Goal: Information Seeking & Learning: Learn about a topic

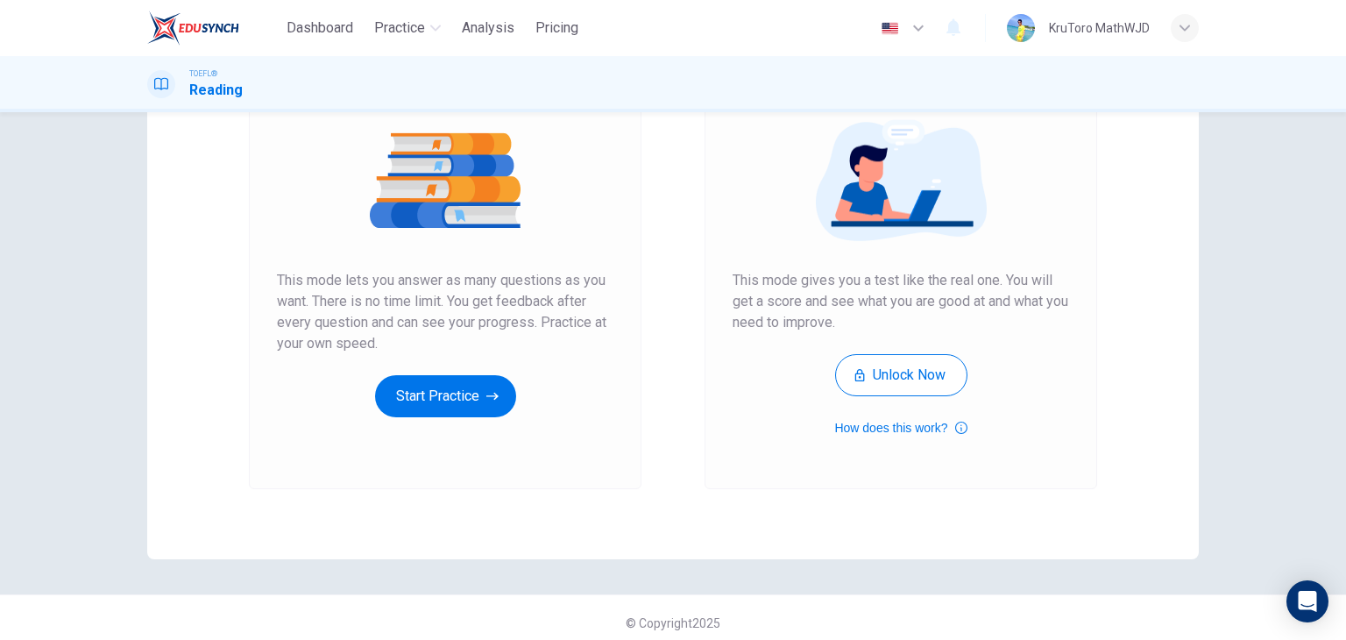
scroll to position [208, 0]
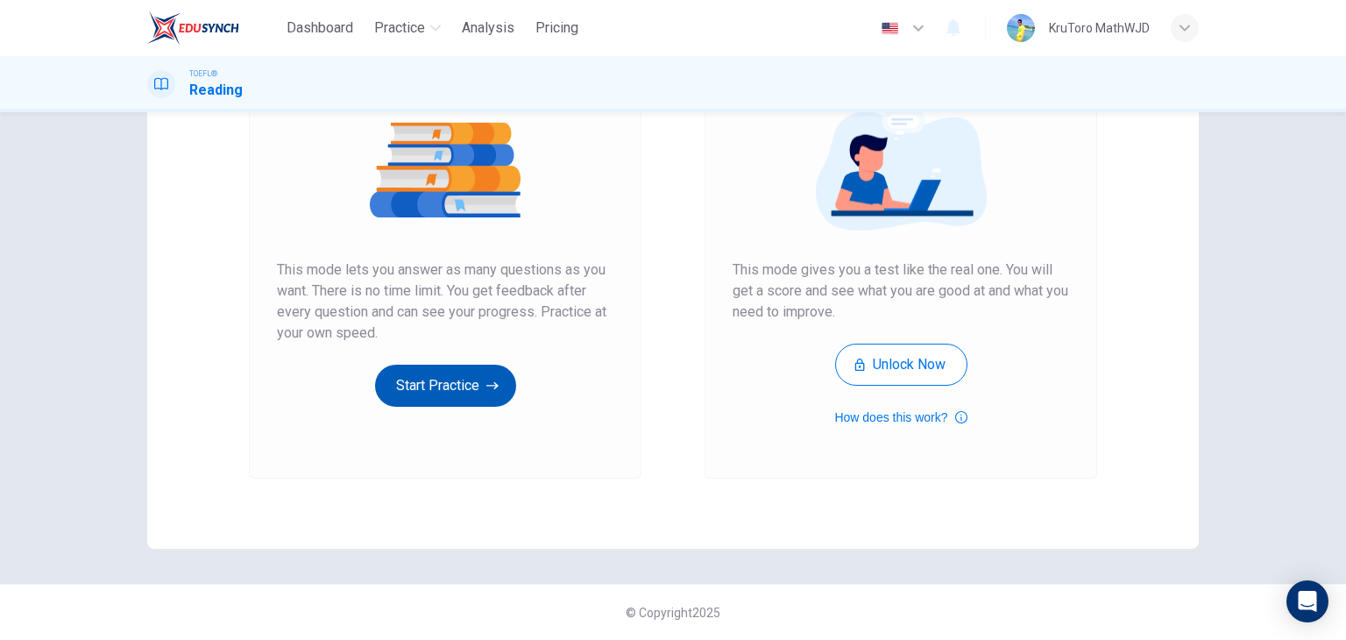
click at [482, 372] on button "Start Practice" at bounding box center [445, 386] width 141 height 42
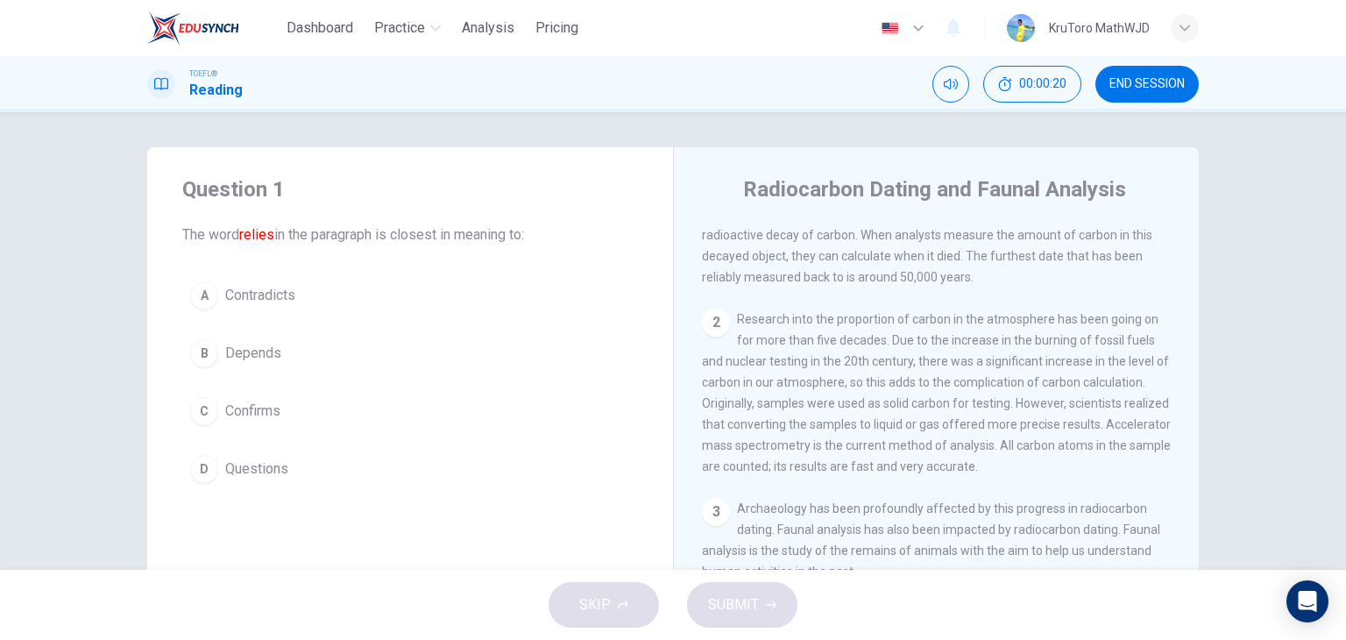
scroll to position [0, 0]
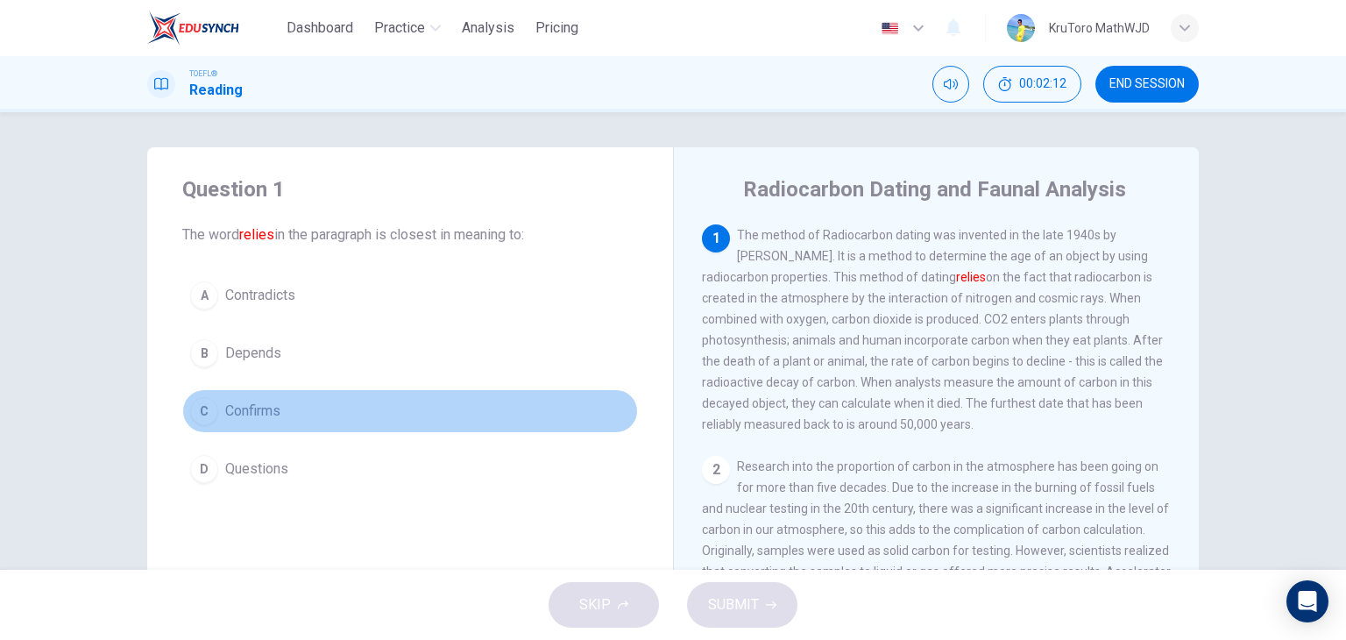
click at [199, 412] on div "C" at bounding box center [204, 411] width 28 height 28
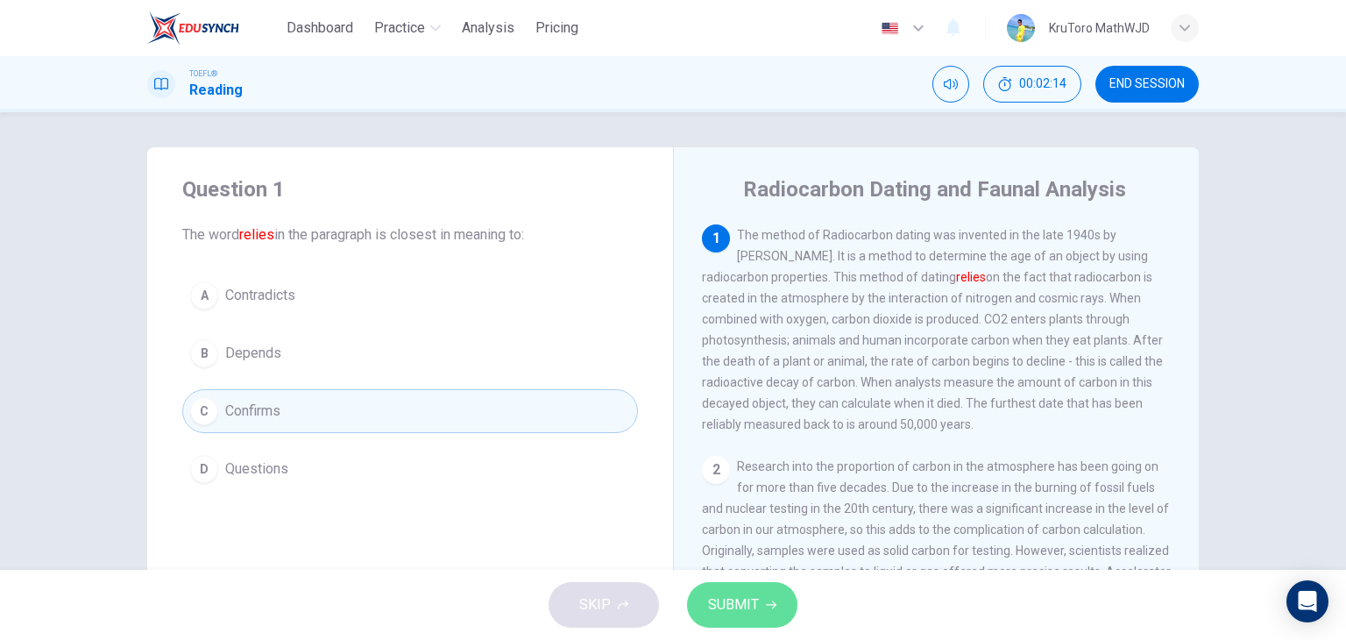
click at [724, 586] on button "SUBMIT" at bounding box center [742, 605] width 110 height 46
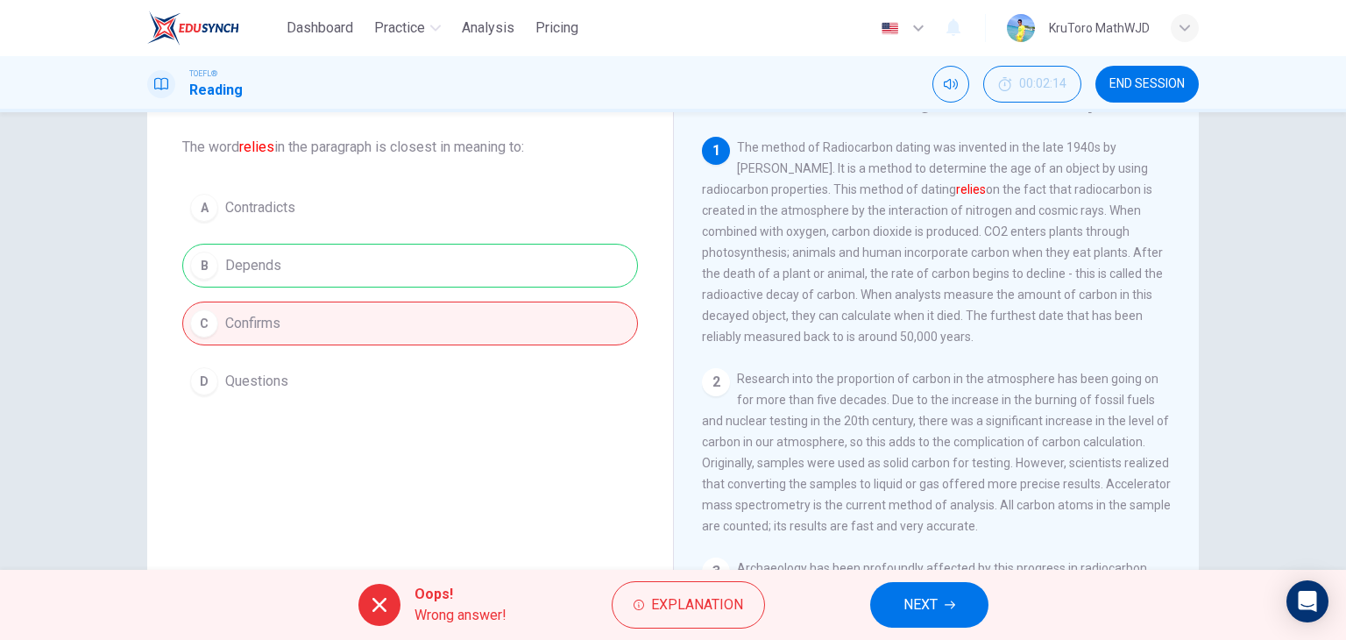
scroll to position [103, 0]
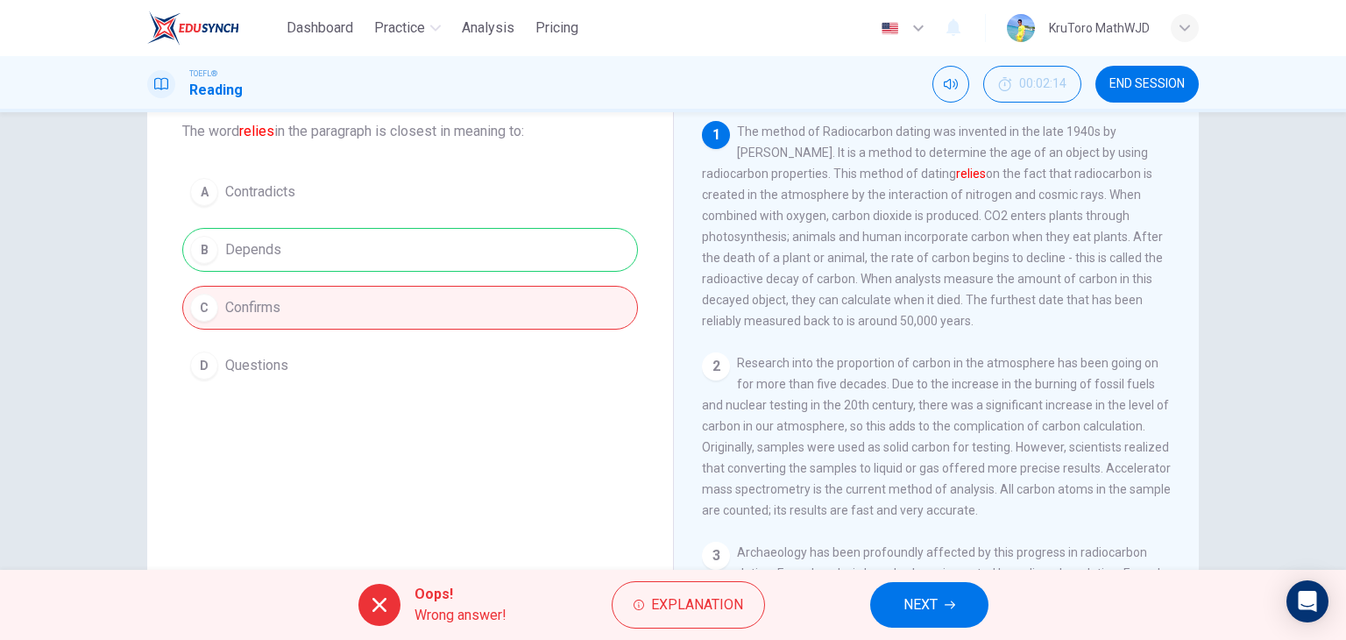
click at [561, 239] on div "A Contradicts B Depends C Confirms D Questions" at bounding box center [410, 278] width 456 height 217
click at [665, 592] on span "Explanation" at bounding box center [697, 604] width 92 height 25
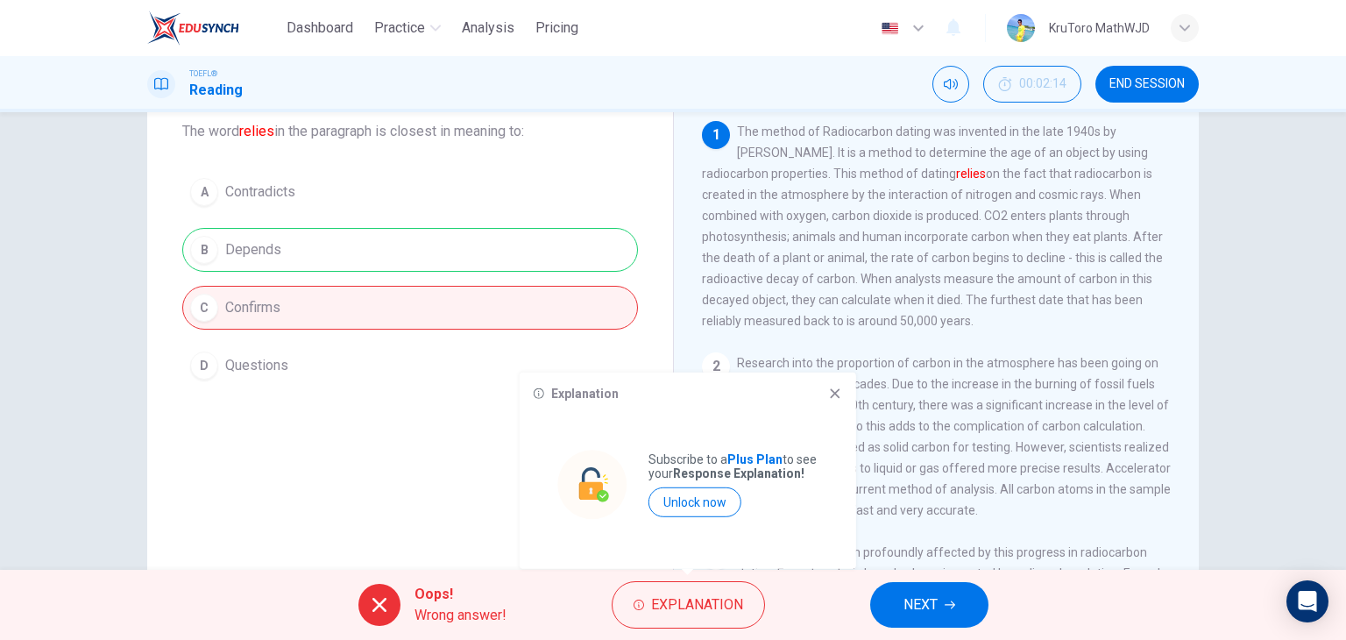
click at [830, 397] on icon at bounding box center [835, 394] width 14 height 14
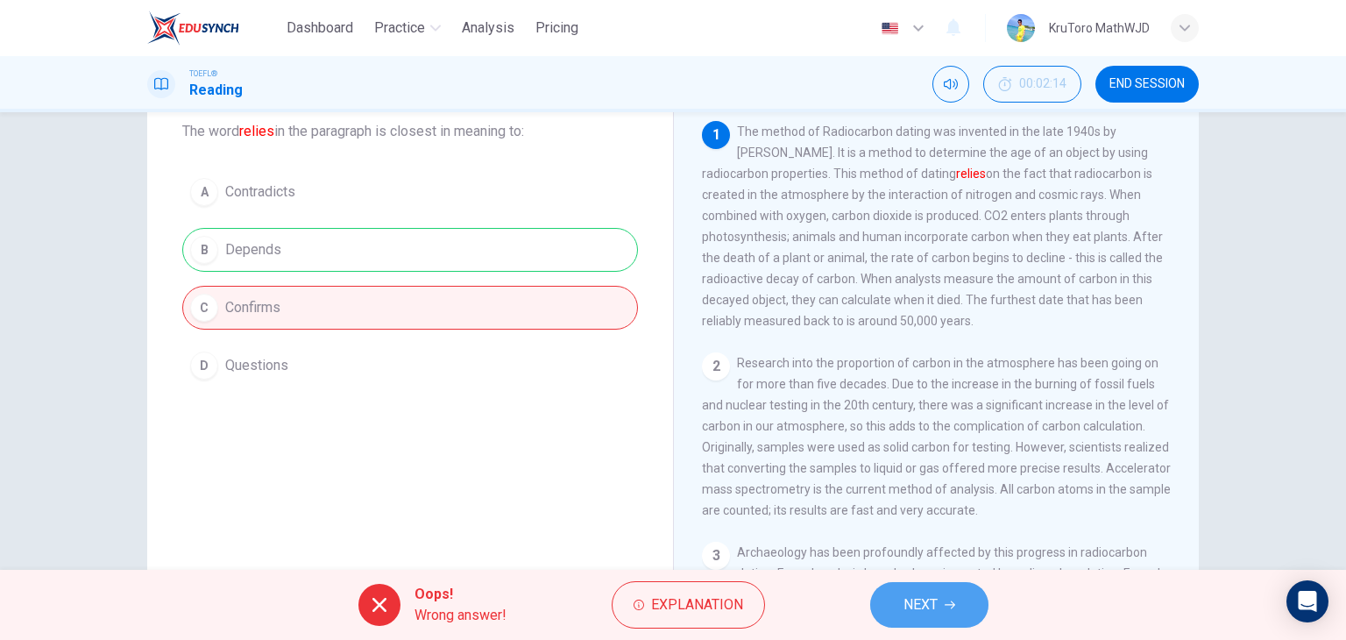
click at [905, 597] on span "NEXT" at bounding box center [921, 604] width 34 height 25
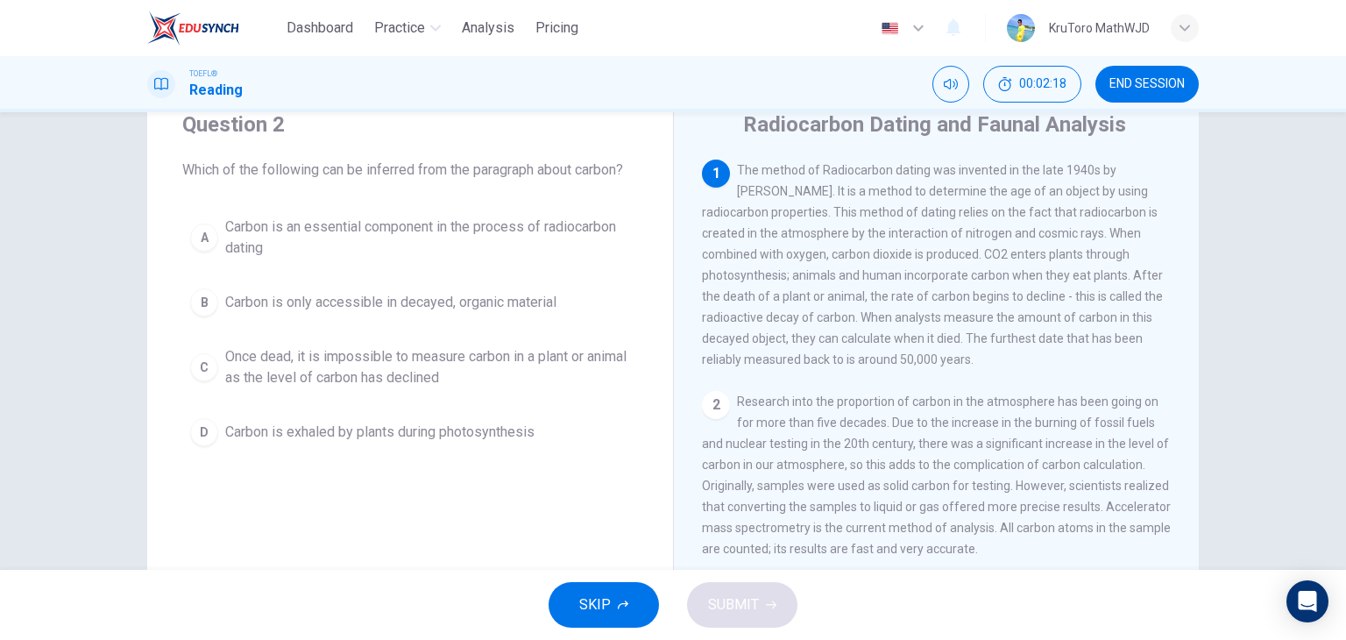
scroll to position [51, 0]
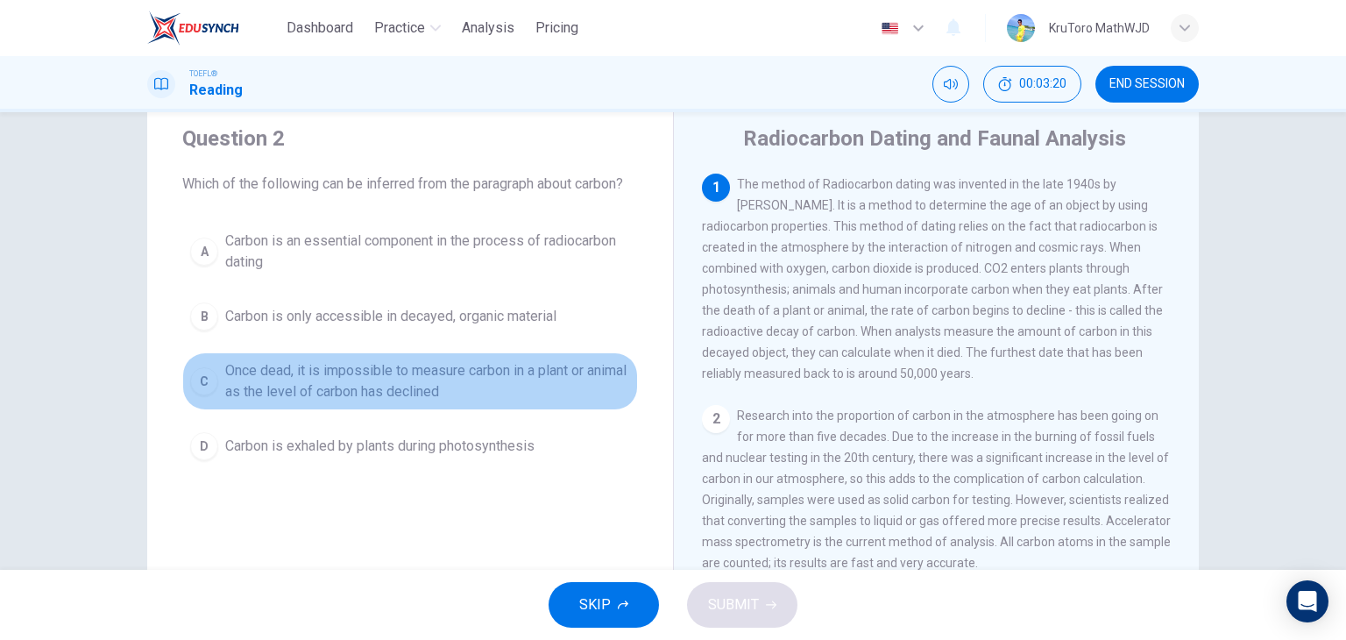
click at [198, 379] on div "C" at bounding box center [204, 381] width 28 height 28
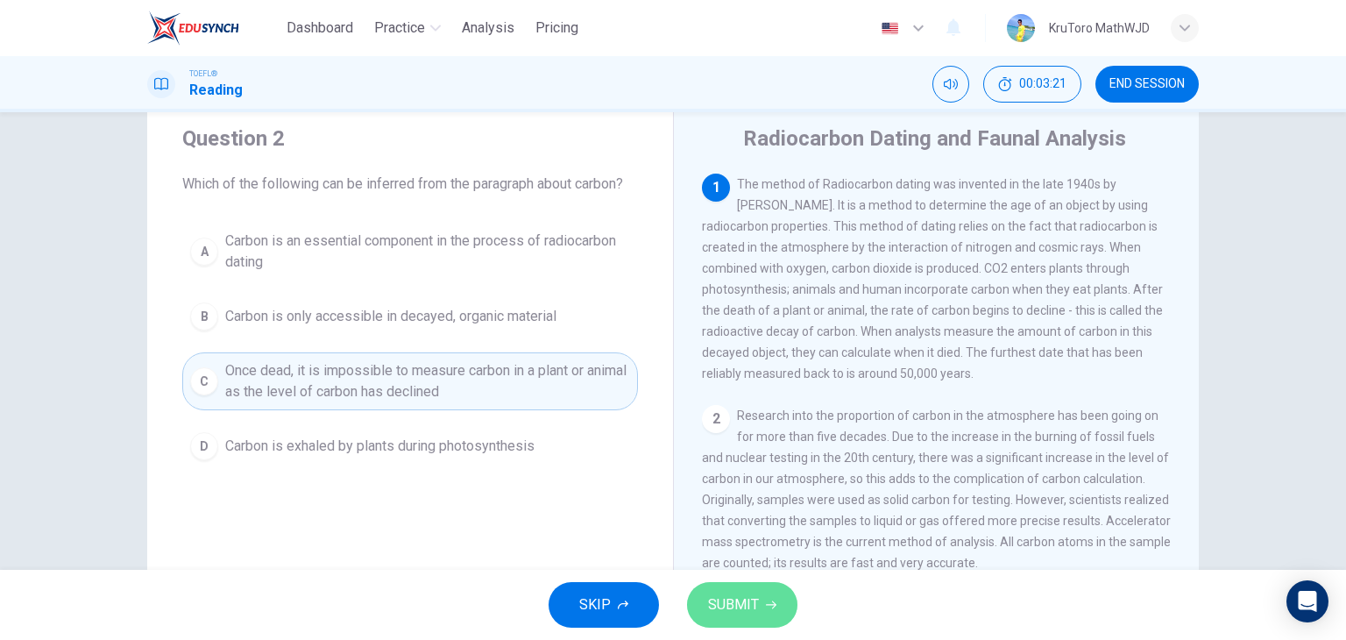
click at [754, 605] on span "SUBMIT" at bounding box center [733, 604] width 51 height 25
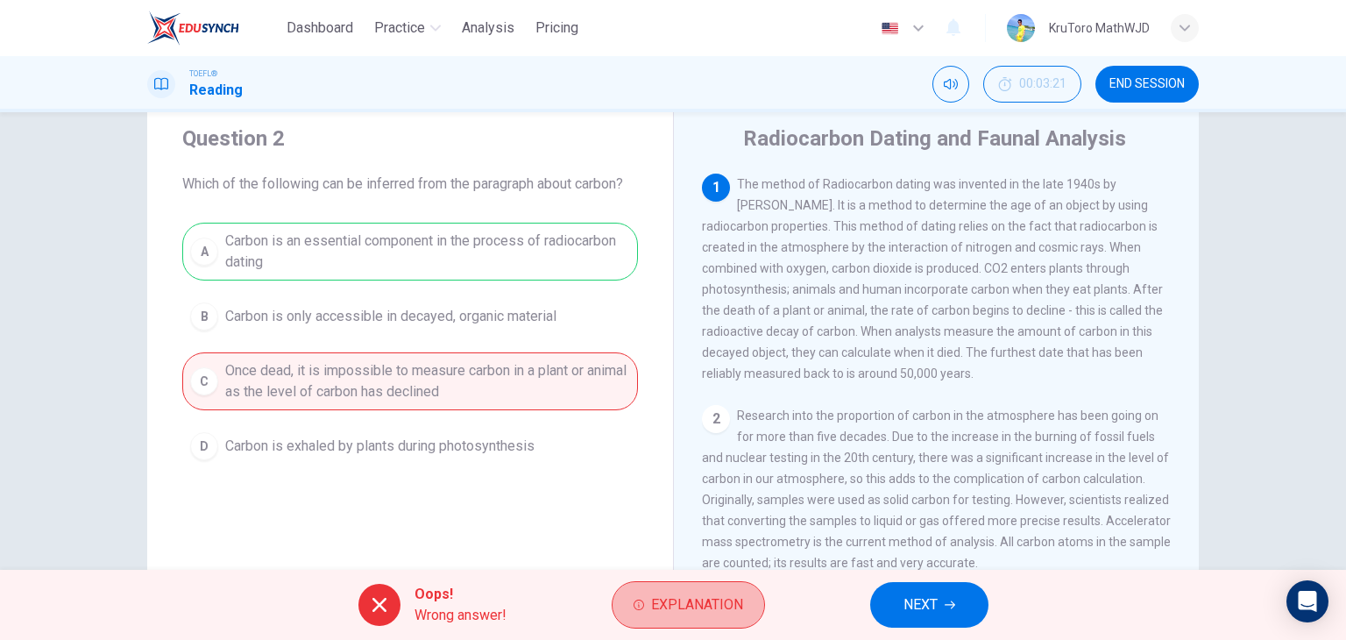
click at [754, 605] on button "Explanation" at bounding box center [688, 604] width 153 height 47
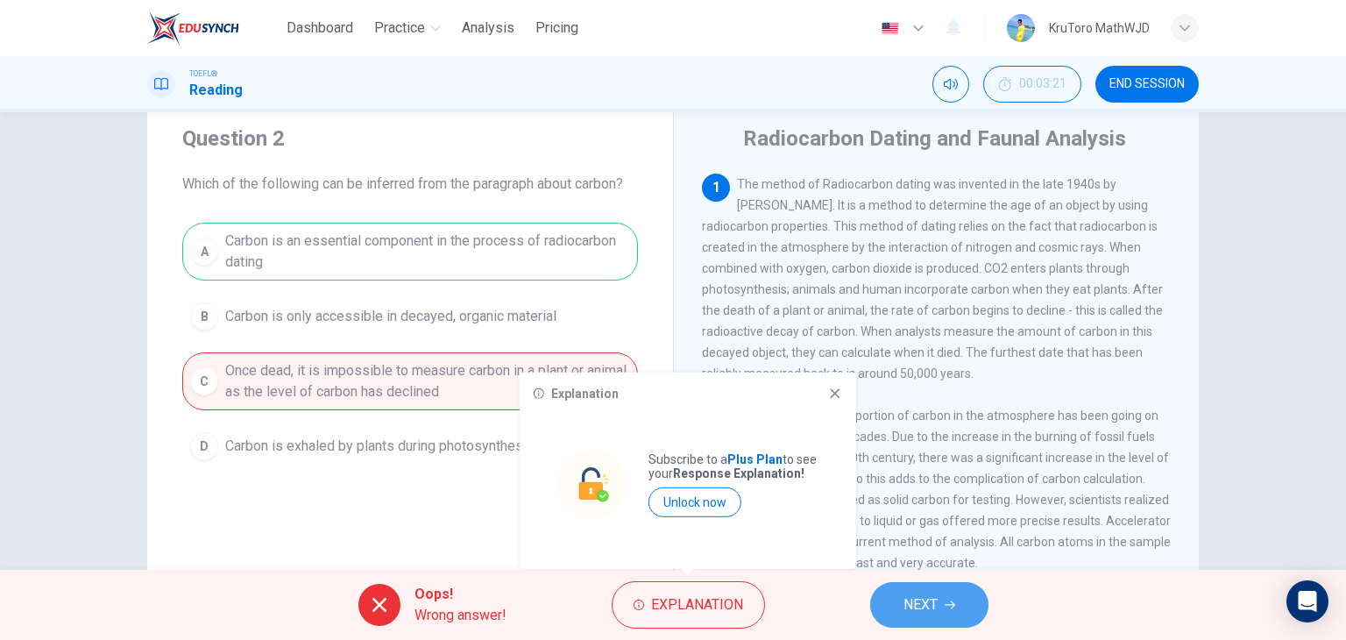
click at [935, 604] on span "NEXT" at bounding box center [921, 604] width 34 height 25
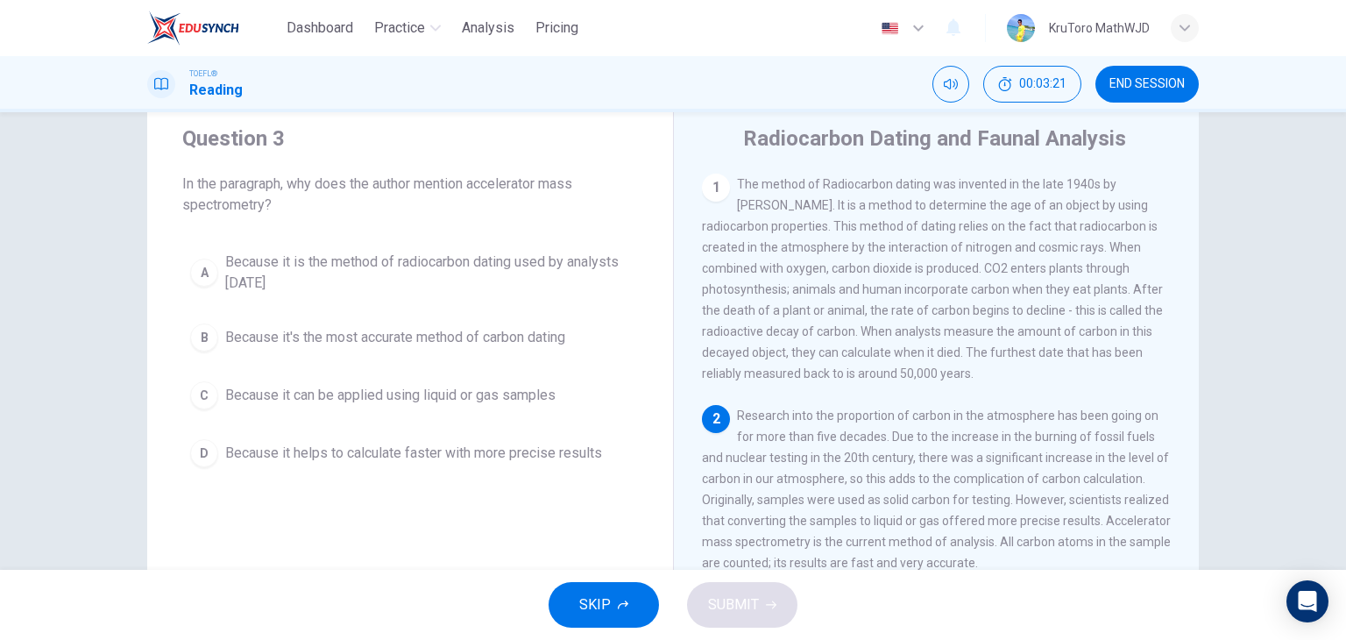
scroll to position [83, 0]
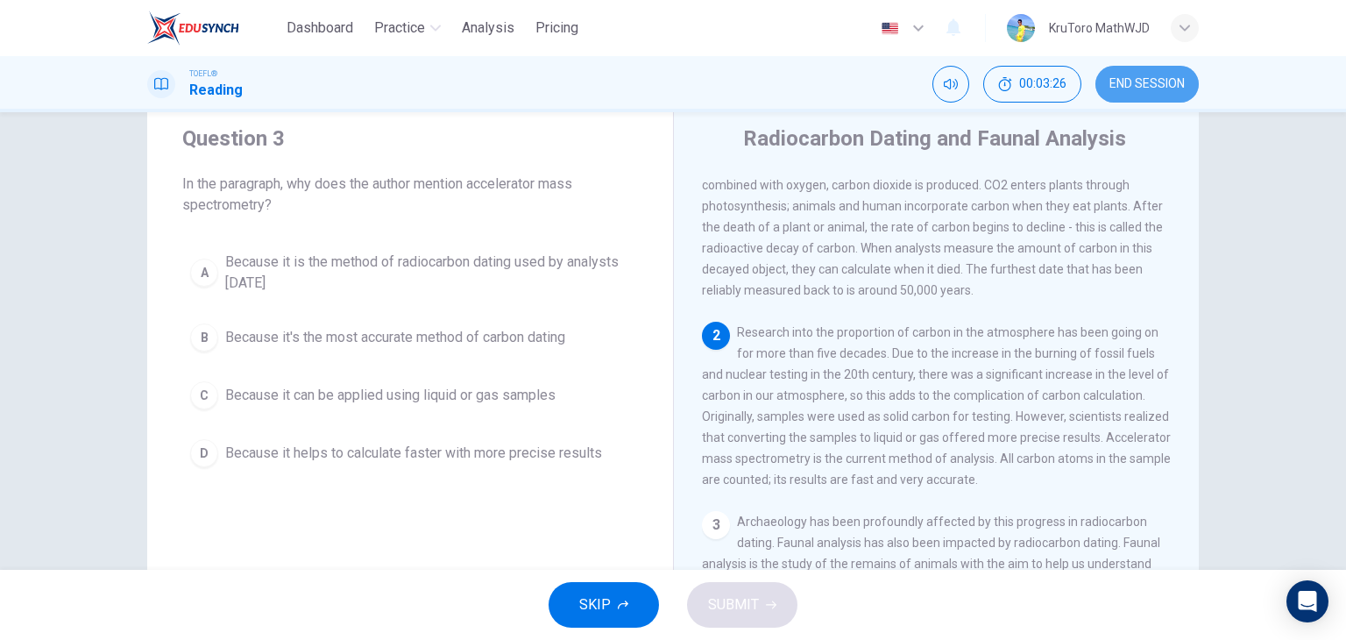
click at [1139, 72] on button "END SESSION" at bounding box center [1147, 84] width 103 height 37
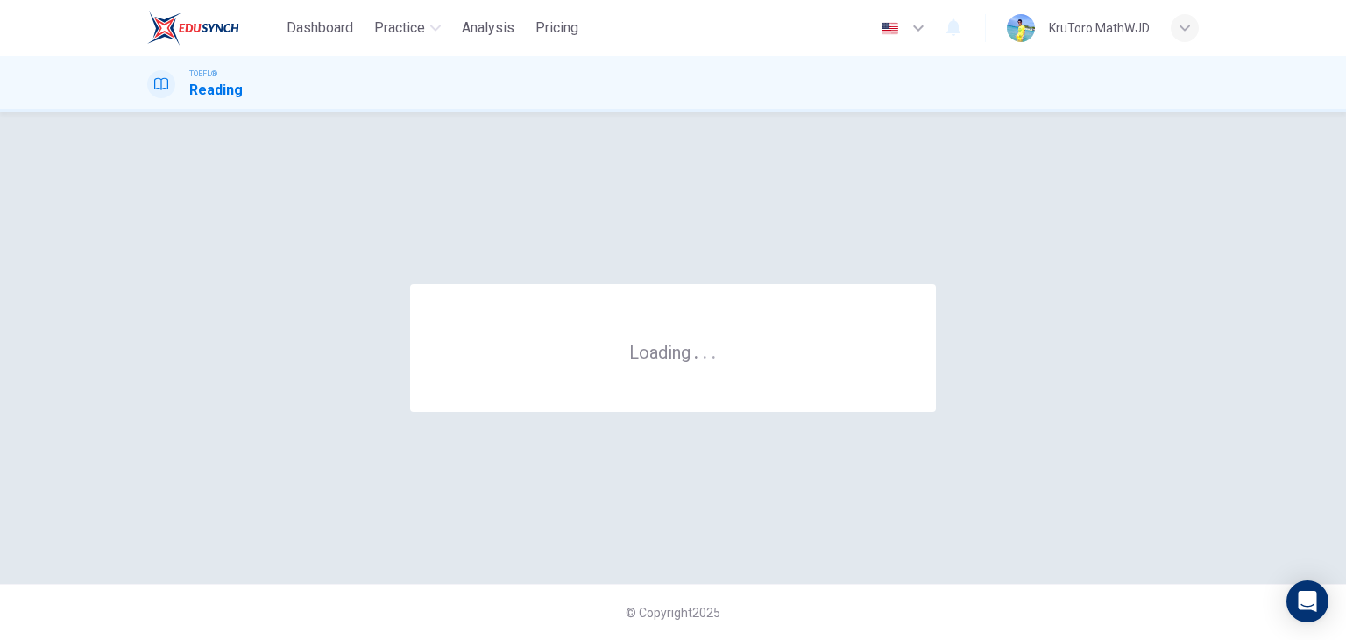
scroll to position [0, 0]
